Goal: Understand process/instructions: Learn how to perform a task or action

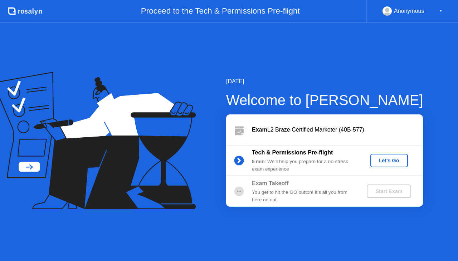
click at [385, 160] on div "Let's Go" at bounding box center [389, 161] width 32 height 6
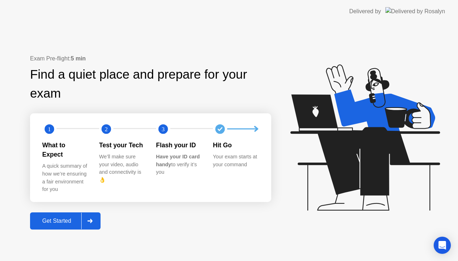
click at [52, 218] on div "Get Started" at bounding box center [56, 221] width 49 height 6
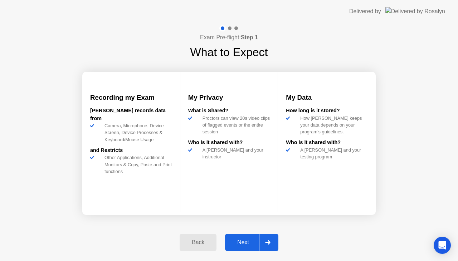
click at [251, 242] on div "Next" at bounding box center [243, 242] width 32 height 6
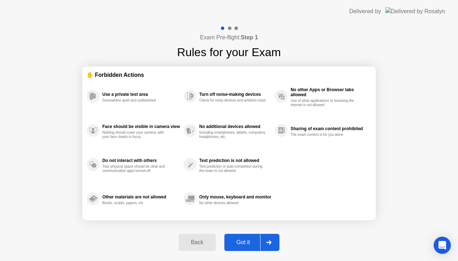
click at [242, 240] on div "Got it" at bounding box center [244, 242] width 34 height 6
select select "**********"
select select "*******"
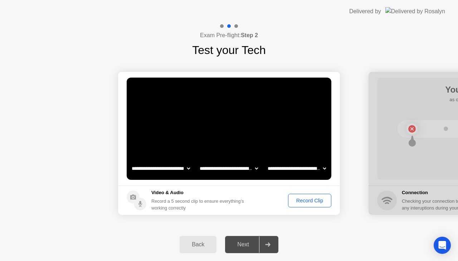
click at [309, 200] on div "Record Clip" at bounding box center [310, 201] width 38 height 6
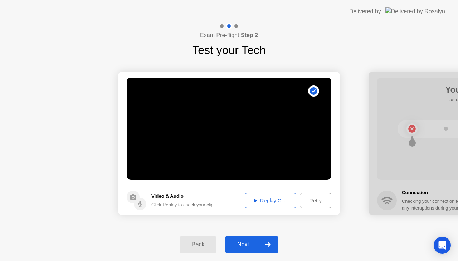
click at [241, 247] on div "Next" at bounding box center [243, 245] width 32 height 6
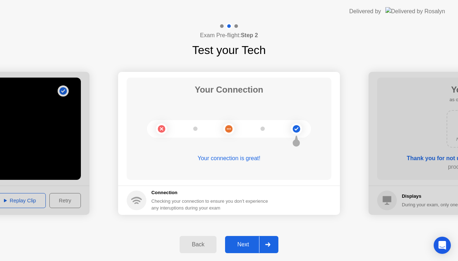
click at [245, 247] on div "Next" at bounding box center [243, 245] width 32 height 6
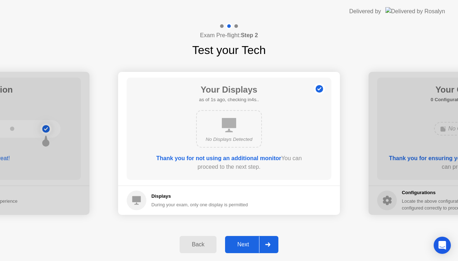
click at [245, 247] on div "Next" at bounding box center [243, 245] width 32 height 6
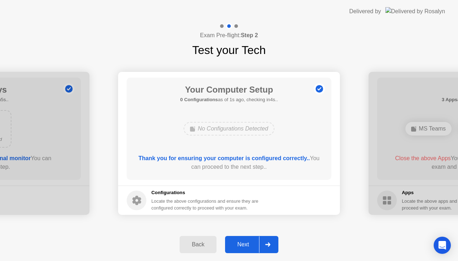
click at [245, 247] on div "Next" at bounding box center [243, 245] width 32 height 6
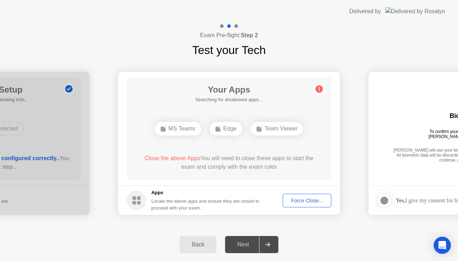
click at [304, 203] on div "Force Close..." at bounding box center [307, 201] width 44 height 6
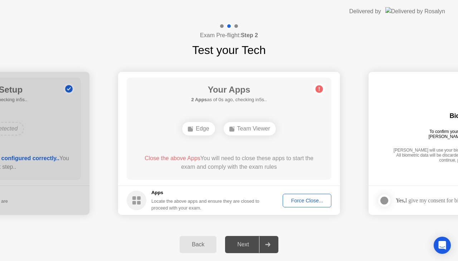
click at [309, 236] on div "Back Next" at bounding box center [229, 244] width 458 height 33
click at [308, 203] on div "Force Close..." at bounding box center [307, 201] width 44 height 6
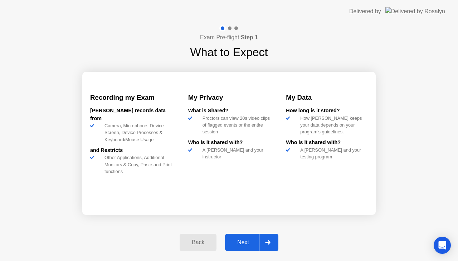
click at [238, 246] on div "Next" at bounding box center [243, 242] width 32 height 6
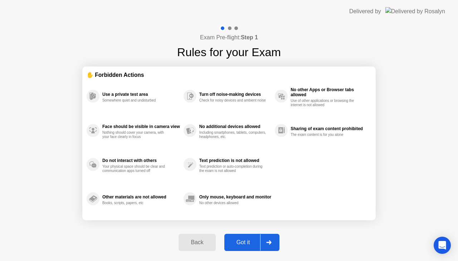
click at [238, 246] on div "Got it" at bounding box center [244, 242] width 34 height 6
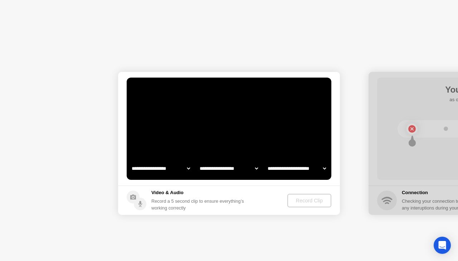
select select "**********"
select select "*******"
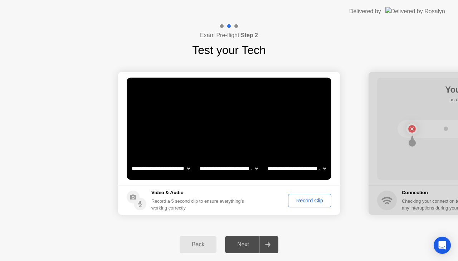
click at [303, 198] on div "Record Clip" at bounding box center [310, 201] width 38 height 6
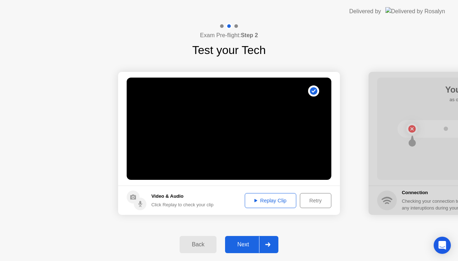
click at [241, 249] on button "Next" at bounding box center [251, 244] width 53 height 17
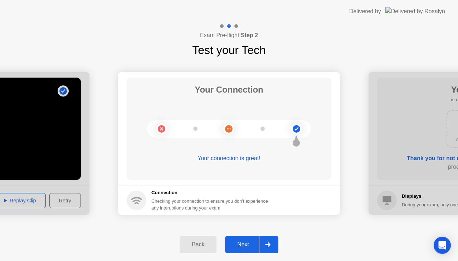
click at [241, 244] on div "Next" at bounding box center [243, 245] width 32 height 6
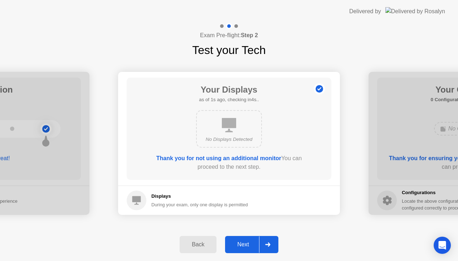
click at [241, 244] on div "Next" at bounding box center [243, 245] width 32 height 6
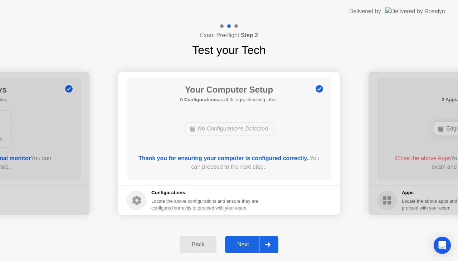
click at [241, 244] on div "Next" at bounding box center [243, 245] width 32 height 6
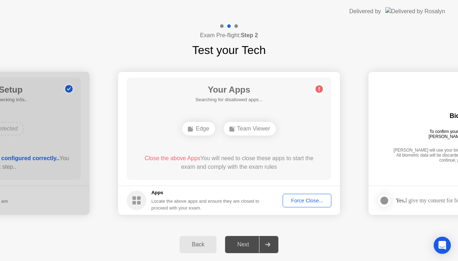
click at [298, 198] on div "Force Close..." at bounding box center [307, 201] width 44 height 6
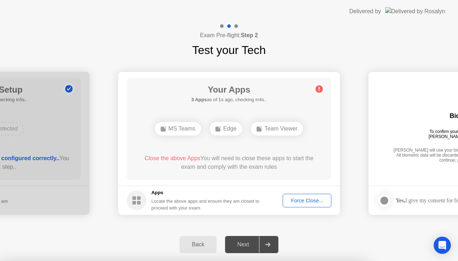
click at [116, 261] on div at bounding box center [229, 261] width 458 height 0
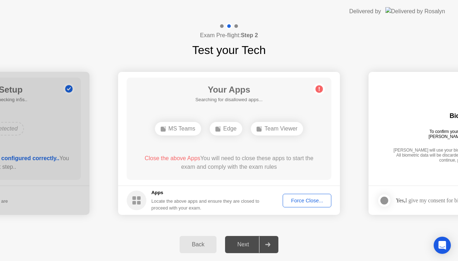
click at [314, 200] on div "Force Close..." at bounding box center [307, 201] width 44 height 6
click at [115, 236] on div "Back Next" at bounding box center [229, 244] width 458 height 33
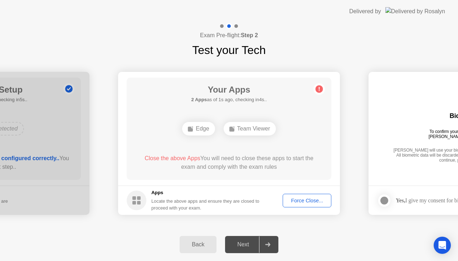
click at [313, 208] on footer "Apps Locate the above apps and ensure they are closed to proceed with your exam…" at bounding box center [229, 200] width 222 height 29
click at [313, 199] on div "Force Close..." at bounding box center [307, 201] width 44 height 6
click at [321, 84] on icon at bounding box center [319, 88] width 11 height 11
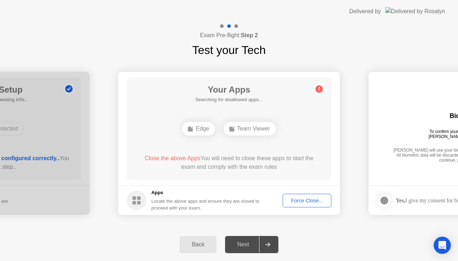
click at [320, 90] on circle at bounding box center [320, 90] width 8 height 8
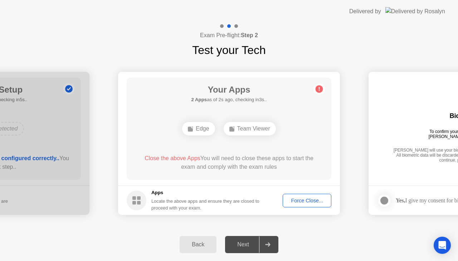
click at [320, 90] on circle at bounding box center [320, 90] width 8 height 8
click at [317, 88] on circle at bounding box center [320, 90] width 8 height 8
click at [320, 205] on button "Force Close..." at bounding box center [307, 201] width 49 height 14
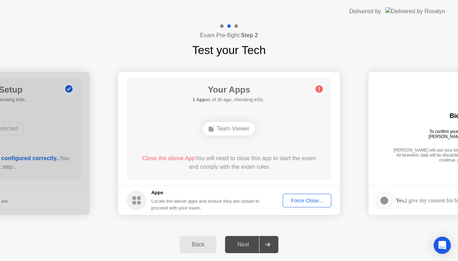
click at [310, 201] on div "Force Close..." at bounding box center [307, 201] width 44 height 6
click at [305, 202] on div "Force Close..." at bounding box center [307, 201] width 44 height 6
drag, startPoint x: 251, startPoint y: 168, endPoint x: 259, endPoint y: 182, distance: 15.9
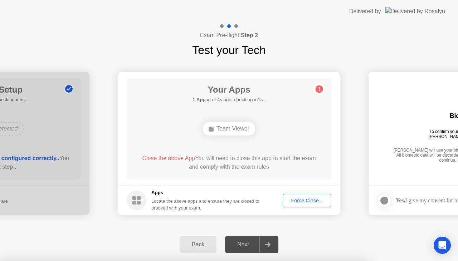
click at [316, 92] on icon at bounding box center [319, 88] width 11 height 11
click at [320, 87] on circle at bounding box center [320, 90] width 8 height 8
click at [319, 90] on icon at bounding box center [319, 89] width 1 height 4
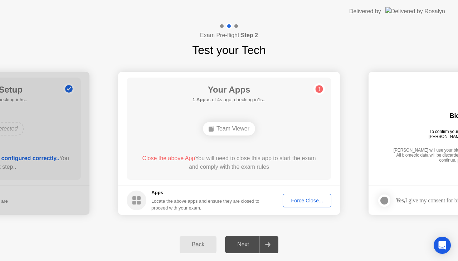
click at [319, 90] on icon at bounding box center [319, 89] width 1 height 4
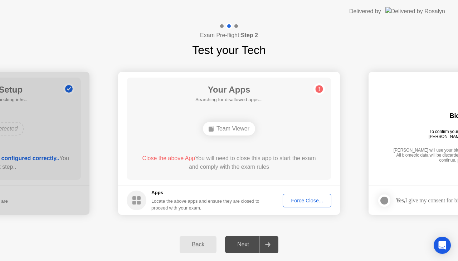
click at [319, 90] on icon at bounding box center [319, 89] width 1 height 4
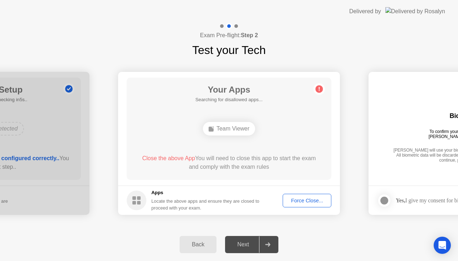
click at [319, 90] on icon at bounding box center [319, 89] width 1 height 4
click at [255, 243] on div "Next" at bounding box center [243, 245] width 32 height 6
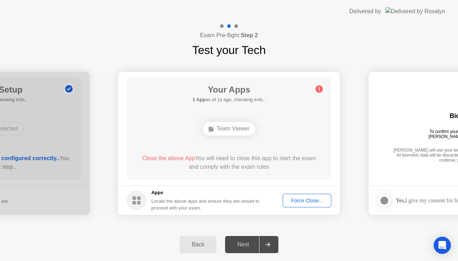
click at [255, 243] on div "Next" at bounding box center [243, 245] width 32 height 6
click at [212, 242] on div "Back" at bounding box center [198, 245] width 33 height 6
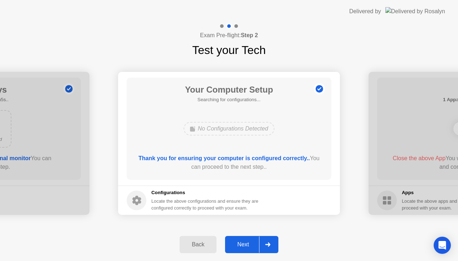
click at [250, 245] on div "Next" at bounding box center [243, 245] width 32 height 6
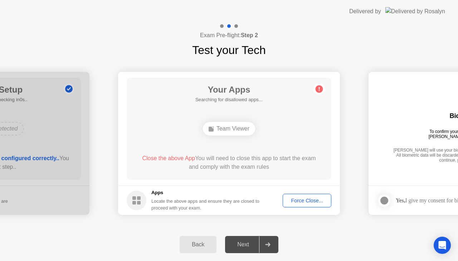
click at [132, 233] on div "Back Next" at bounding box center [229, 244] width 458 height 33
click at [301, 202] on div "Force Close..." at bounding box center [307, 201] width 44 height 6
